Goal: Transaction & Acquisition: Book appointment/travel/reservation

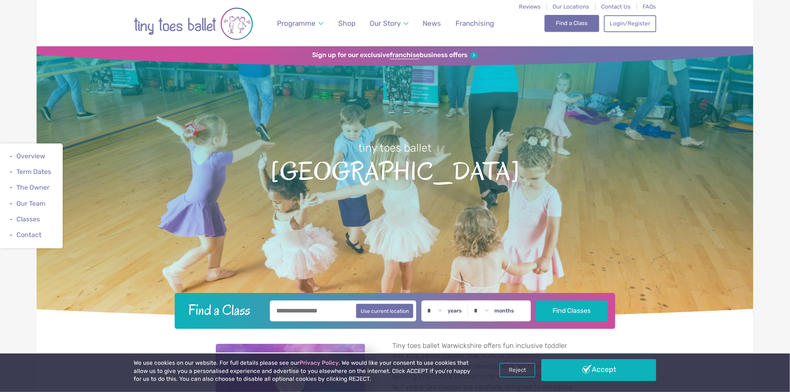
click at [559, 26] on link "Find a Class" at bounding box center [572, 23] width 55 height 16
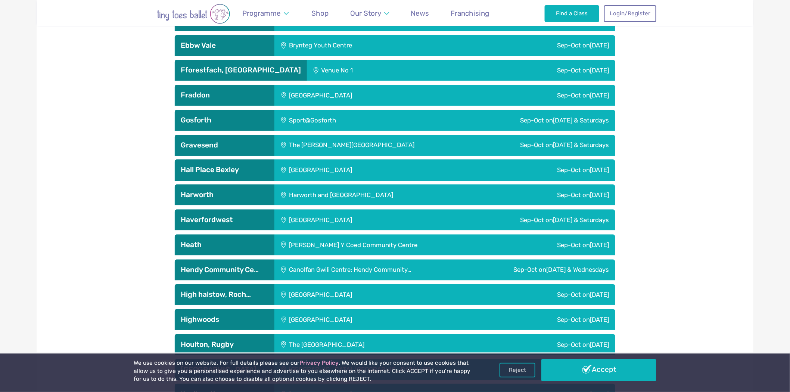
scroll to position [1244, 0]
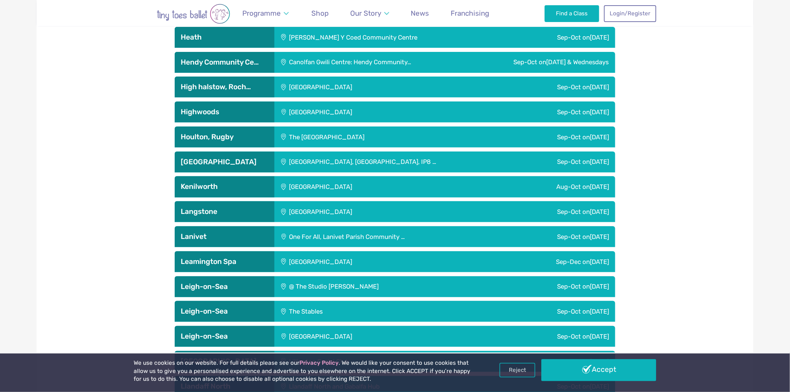
click at [305, 181] on div "Kenilworth School" at bounding box center [370, 186] width 192 height 21
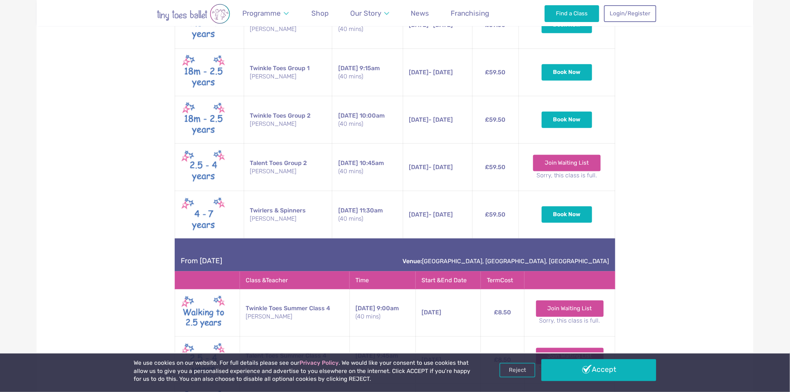
scroll to position [1493, 0]
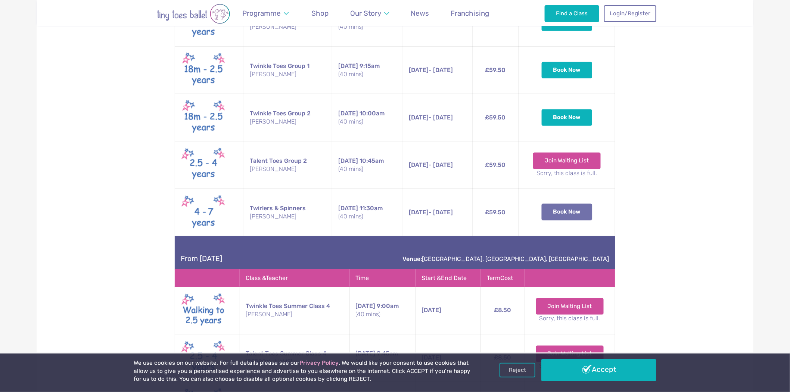
click at [574, 214] on button "Book Now" at bounding box center [567, 212] width 51 height 16
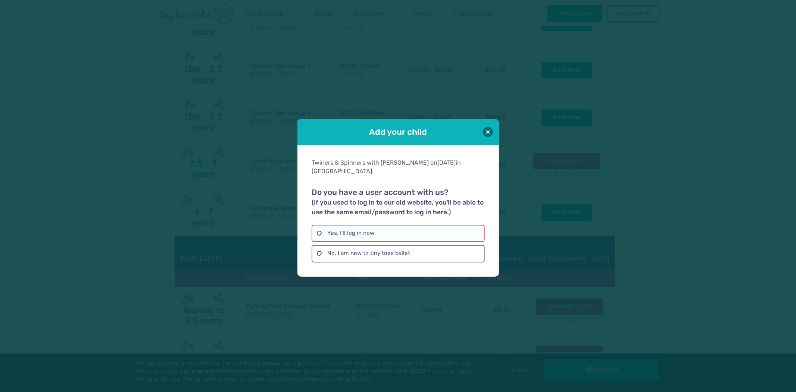
click at [382, 233] on label "Yes, I'll log in now" at bounding box center [398, 233] width 173 height 17
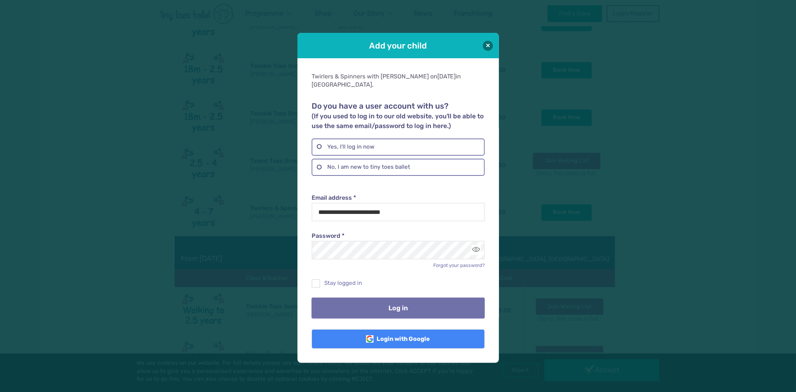
click at [400, 307] on button "Log in" at bounding box center [398, 308] width 173 height 21
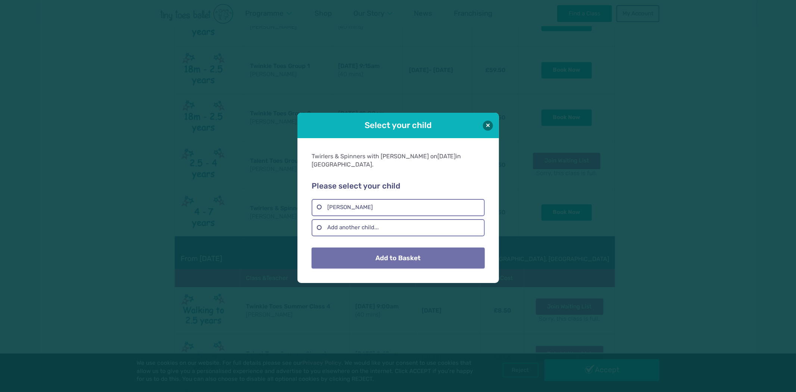
click at [412, 262] on button "Add to Basket" at bounding box center [398, 258] width 173 height 21
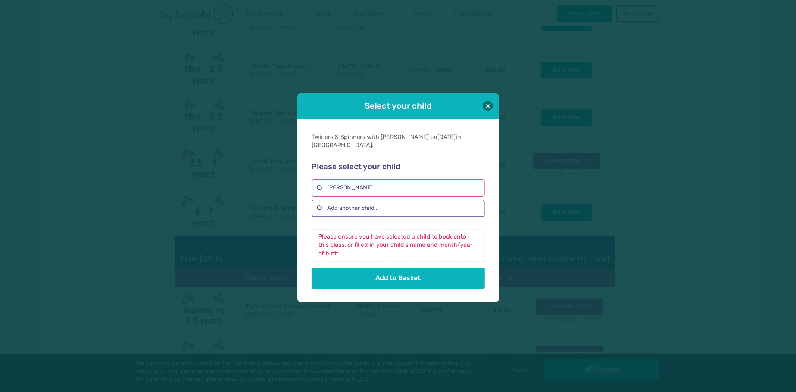
click at [368, 191] on label "Irah Varma Pathapati" at bounding box center [398, 187] width 173 height 17
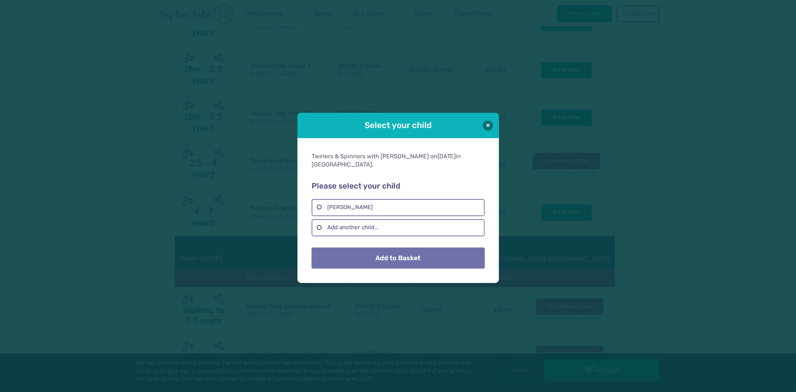
click at [415, 258] on button "Add to Basket" at bounding box center [398, 258] width 173 height 21
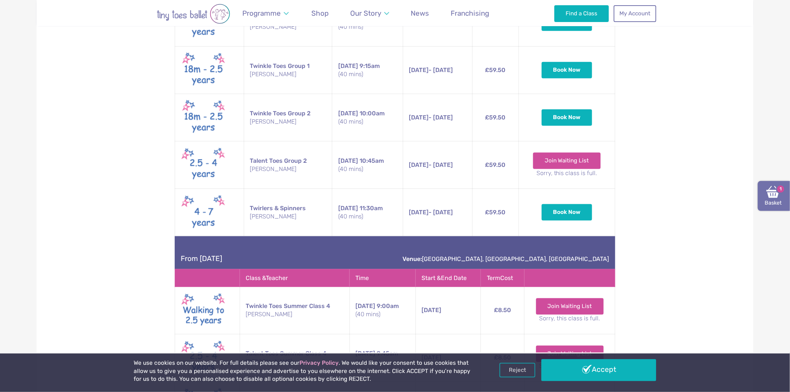
click at [773, 192] on img at bounding box center [772, 191] width 13 height 13
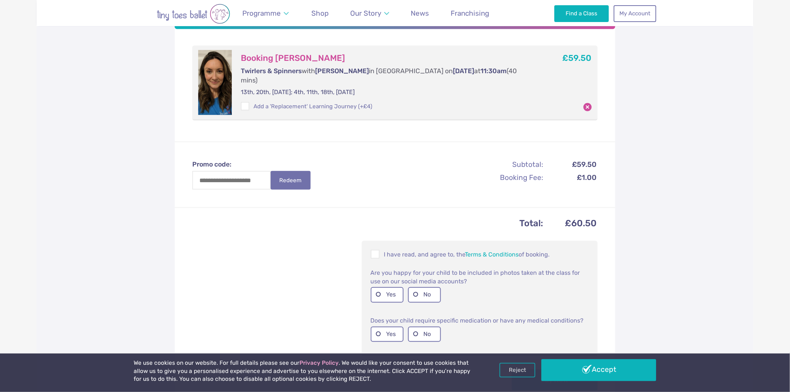
scroll to position [207, 0]
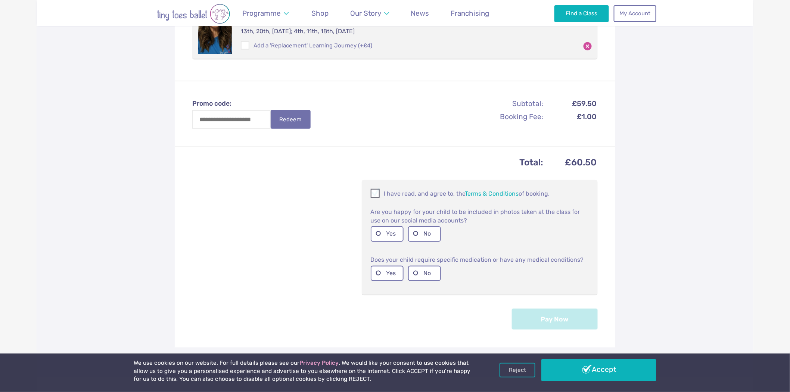
click at [378, 191] on span at bounding box center [375, 194] width 8 height 7
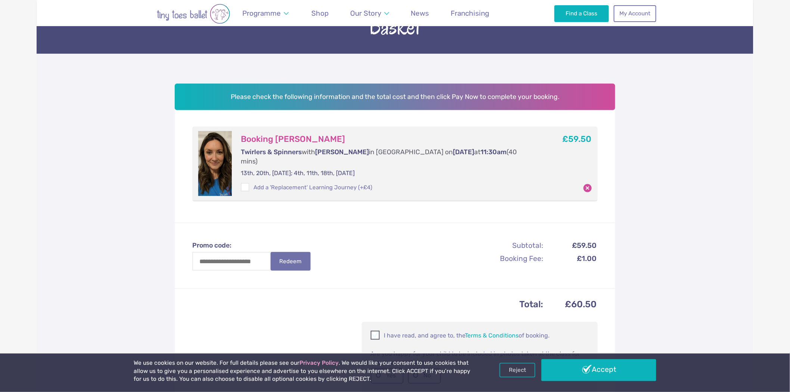
scroll to position [41, 0]
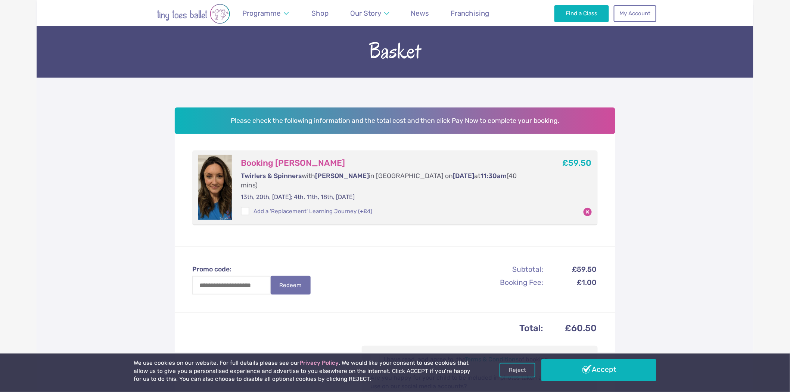
click at [341, 262] on div "Promo code: Redeem Subtotal: £59.50 Booking Fee: £1.00 Total: £60.50 I have rea…" at bounding box center [395, 379] width 441 height 267
